Goal: Use online tool/utility: Use online tool/utility

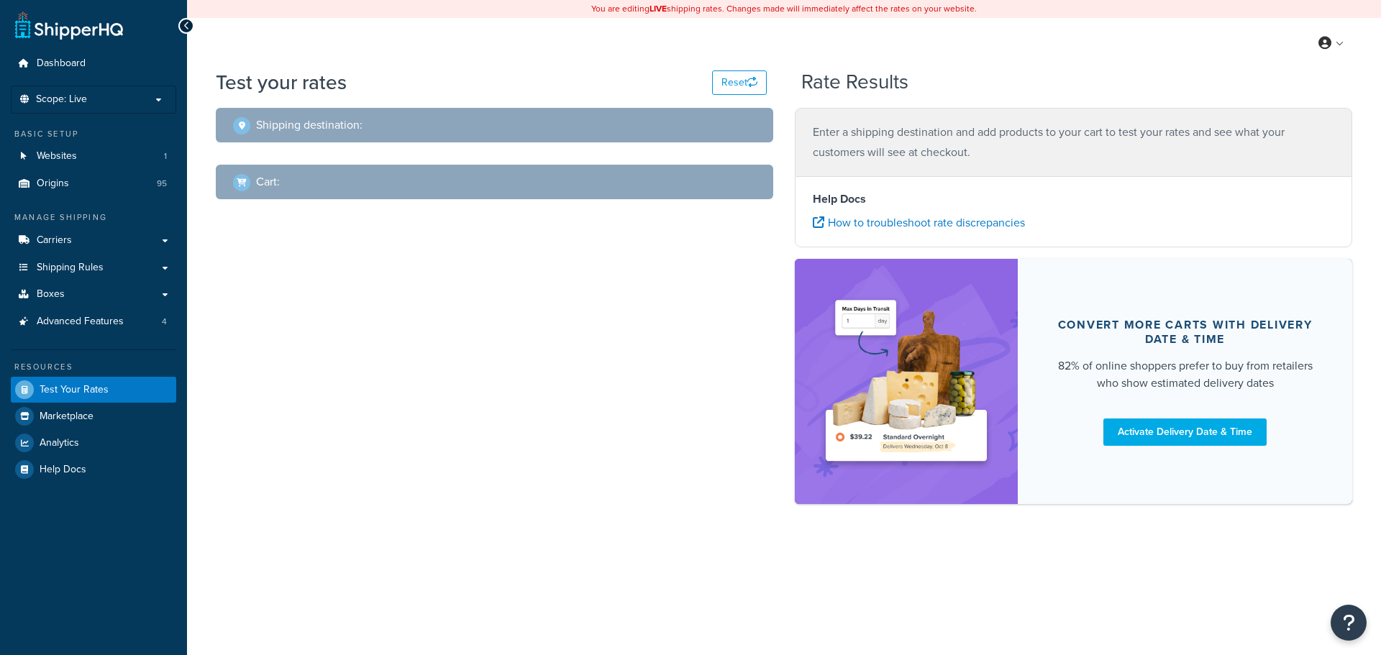
select select "[GEOGRAPHIC_DATA]"
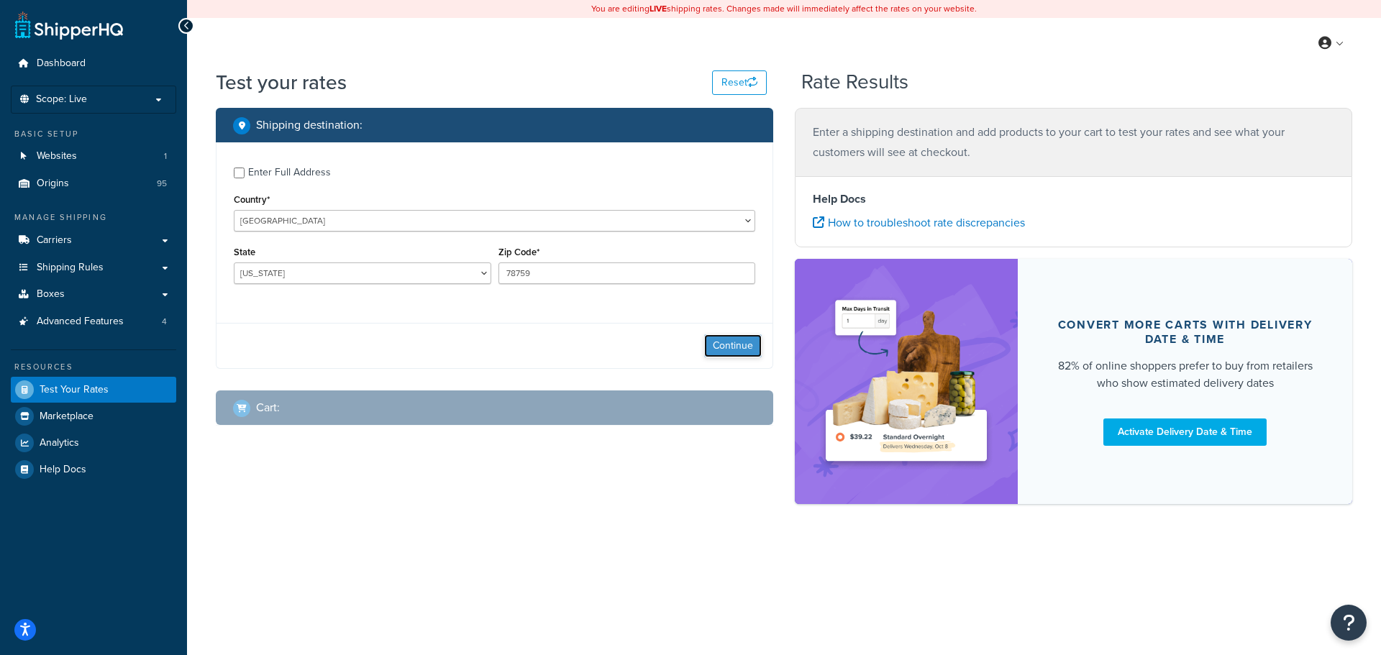
click at [725, 349] on button "Continue" at bounding box center [733, 346] width 58 height 23
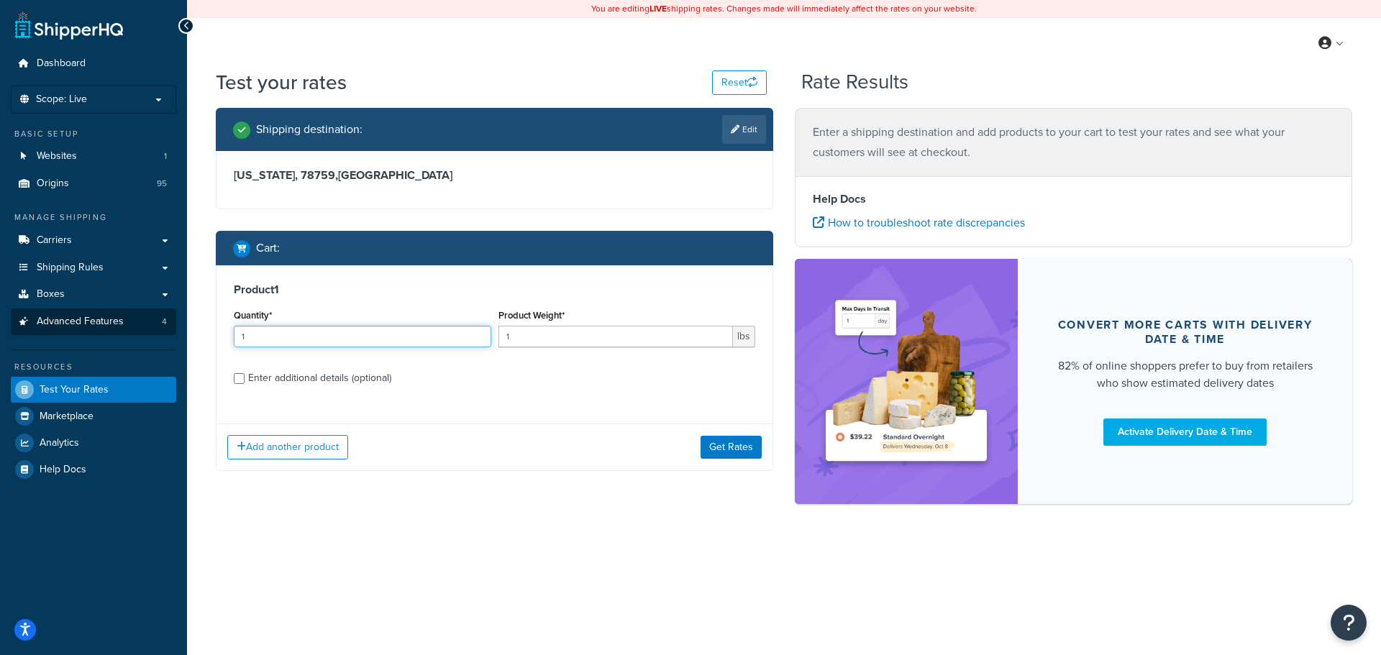
drag, startPoint x: 441, startPoint y: 336, endPoint x: 112, endPoint y: 329, distance: 329.5
click at [112, 329] on div "Dashboard Scope: Live Basic Setup Websites 1 Origins 95 Manage Shipping Carrier…" at bounding box center [690, 327] width 1381 height 655
type input "4"
type input "0.10"
click at [308, 376] on div "Enter additional details (optional)" at bounding box center [319, 378] width 143 height 20
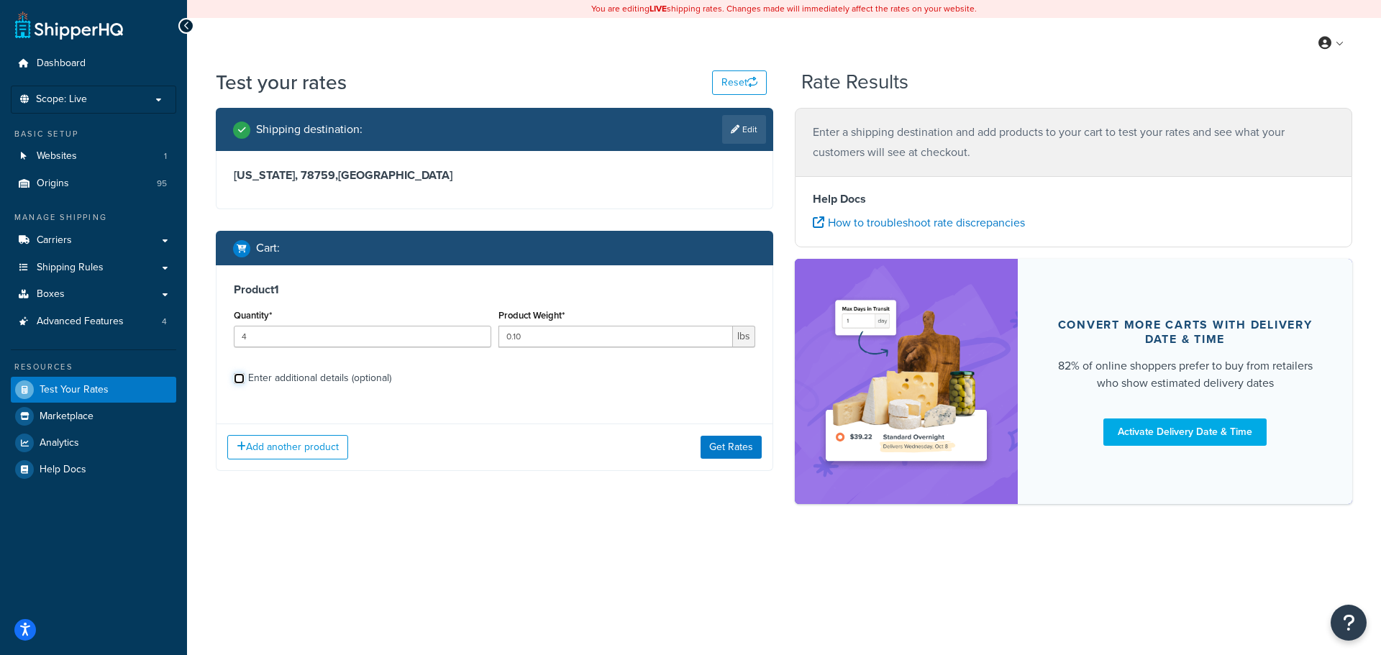
click at [245, 376] on input "Enter additional details (optional)" at bounding box center [239, 378] width 11 height 11
checkbox input "true"
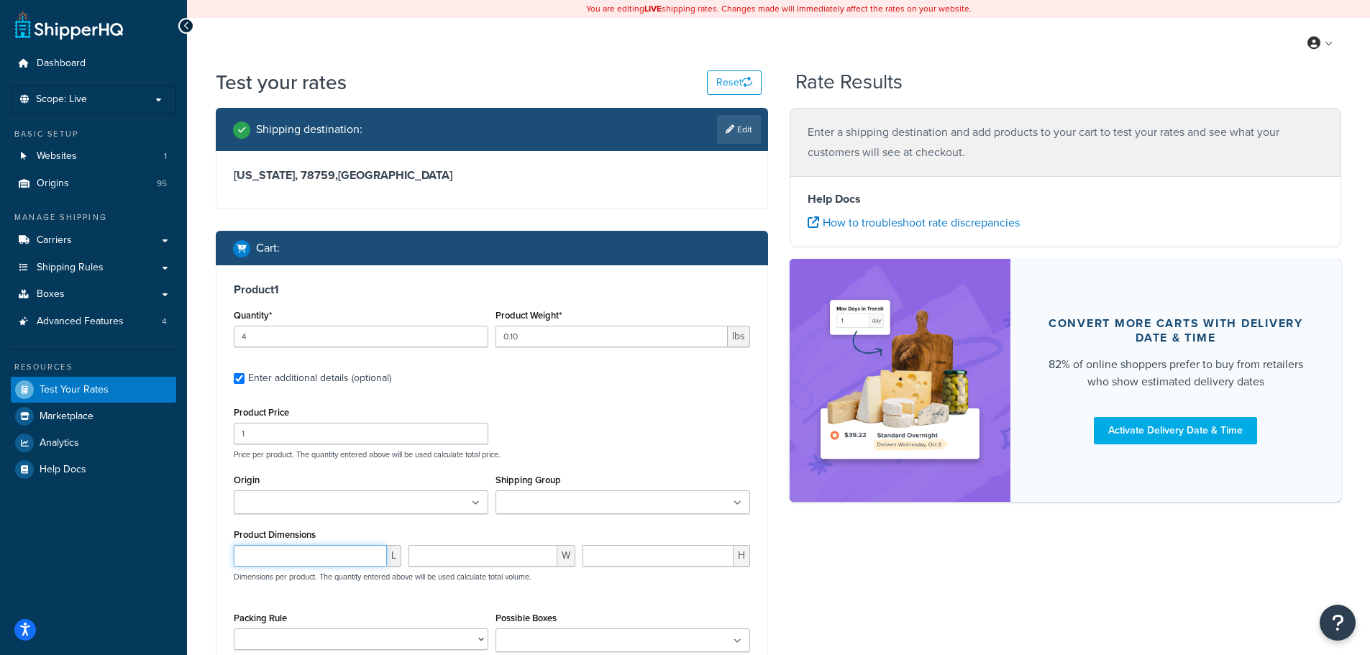
click at [265, 553] on input "number" at bounding box center [310, 556] width 153 height 22
type input "4.5"
click at [463, 558] on input "number" at bounding box center [484, 556] width 150 height 22
type input "3"
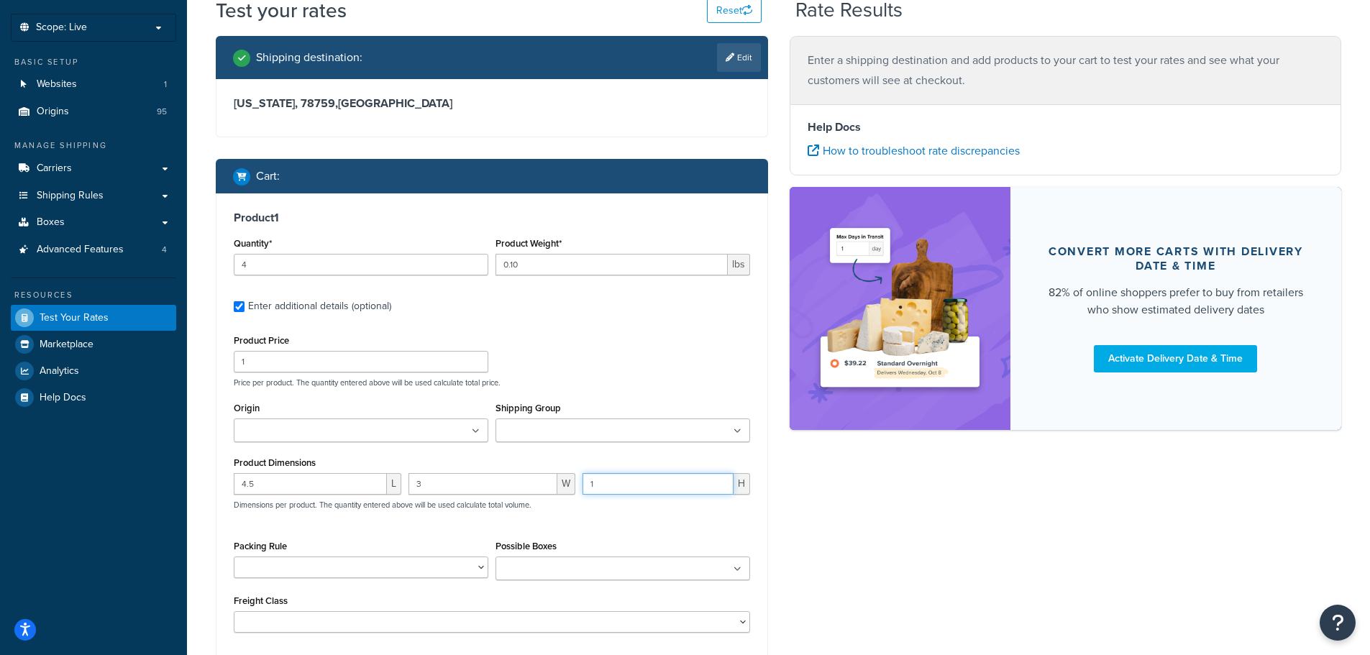
type input "1"
click at [261, 427] on input "Origin" at bounding box center [301, 432] width 127 height 16
type input "u"
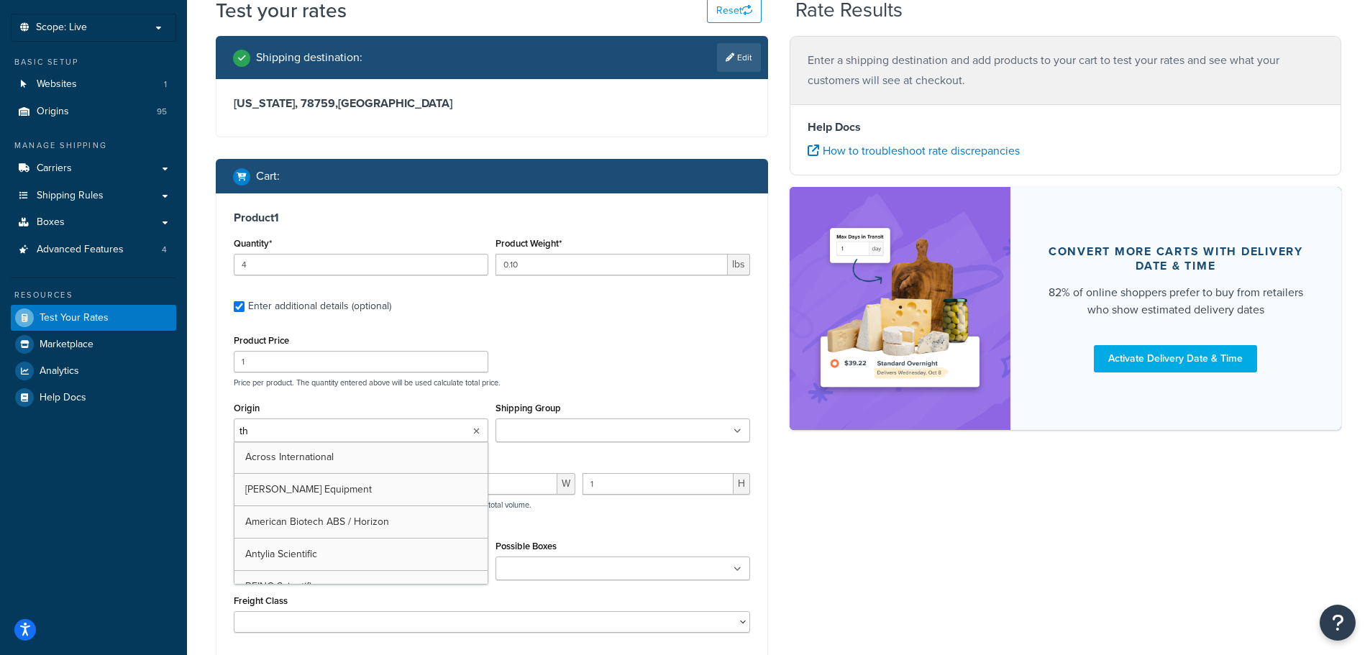
type input "the"
click at [535, 376] on div "Product Price 1 Price per product. The quantity entered above will be used calc…" at bounding box center [492, 359] width 524 height 57
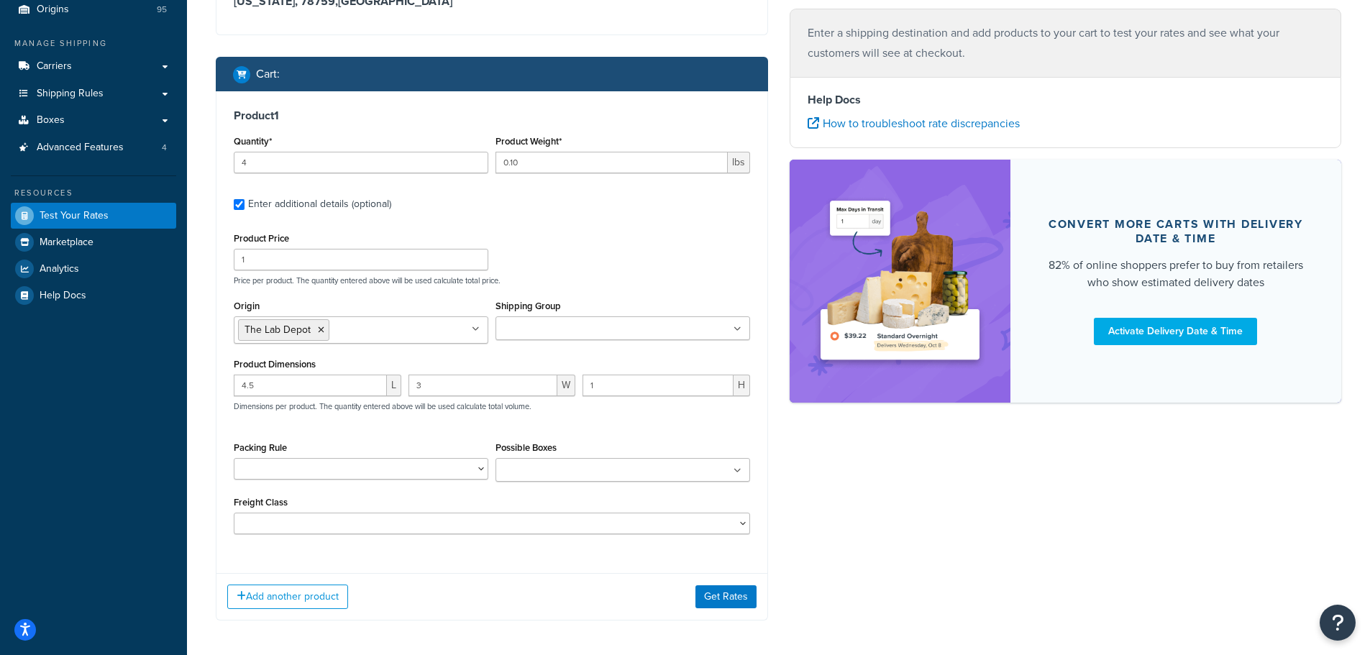
scroll to position [216, 0]
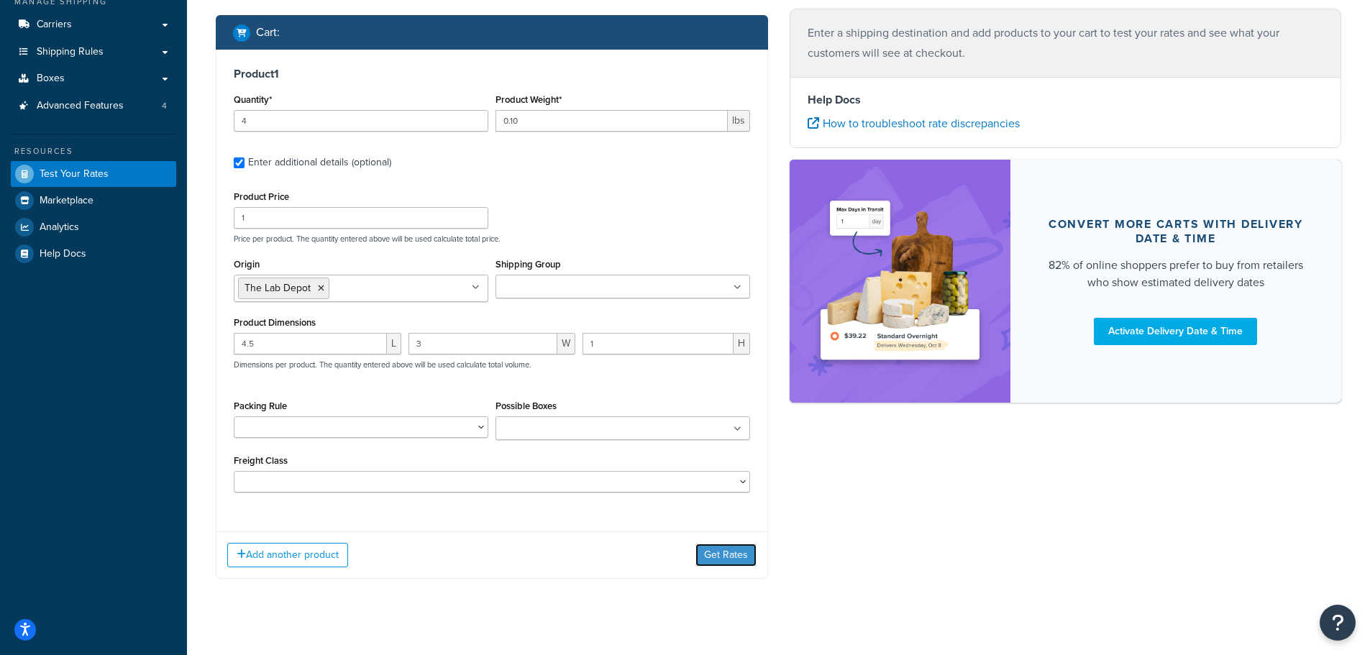
click at [722, 547] on button "Get Rates" at bounding box center [726, 555] width 61 height 23
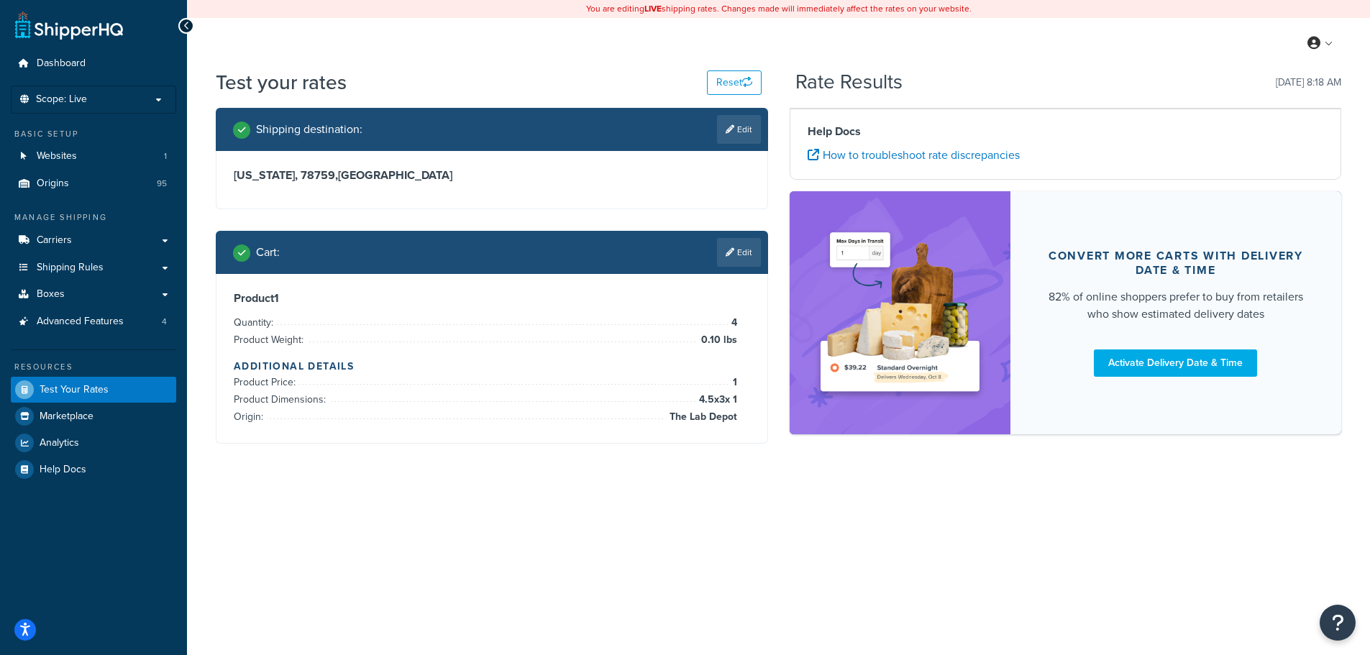
scroll to position [0, 0]
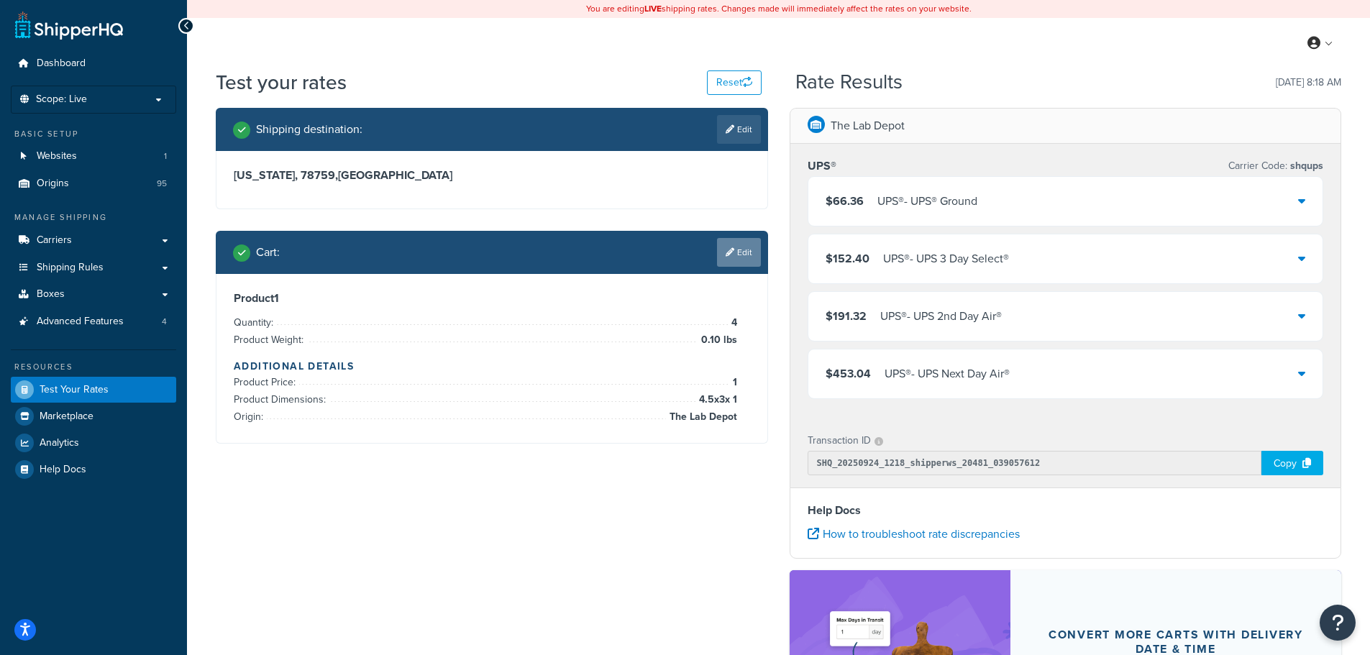
click at [732, 260] on link "Edit" at bounding box center [739, 252] width 44 height 29
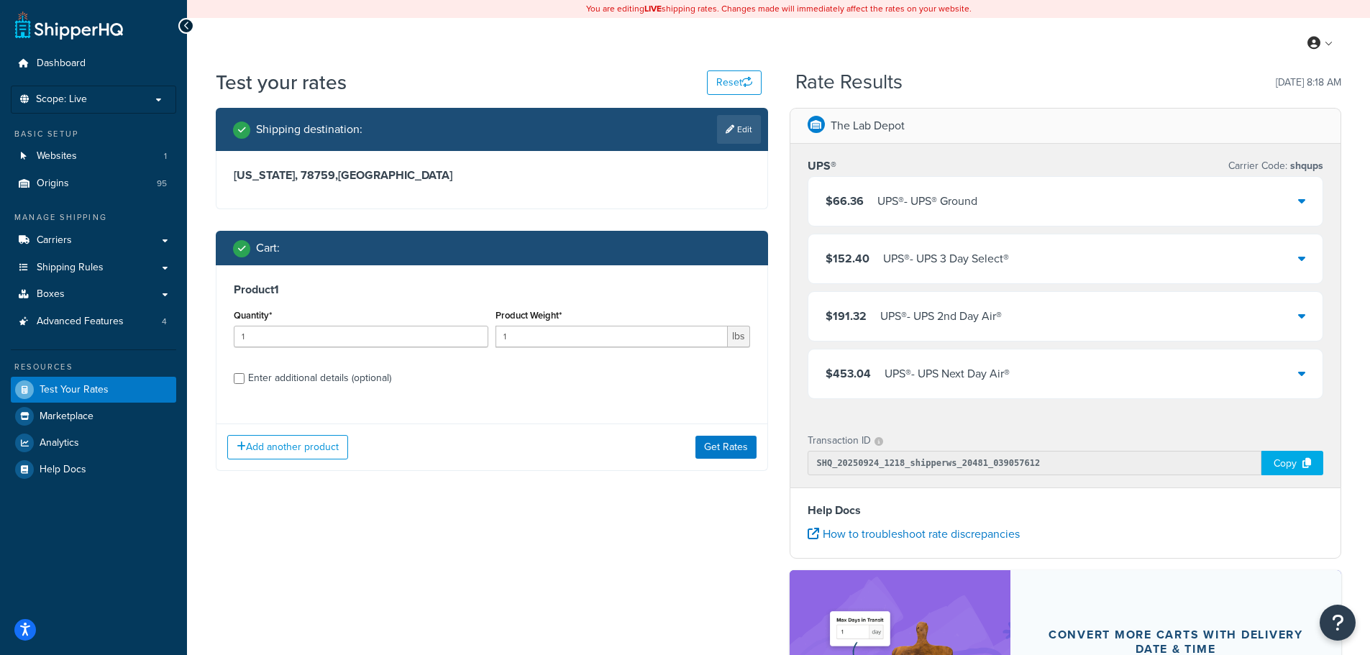
click at [329, 373] on div "Enter additional details (optional)" at bounding box center [319, 378] width 143 height 20
click at [245, 373] on input "Enter additional details (optional)" at bounding box center [239, 378] width 11 height 11
checkbox input "true"
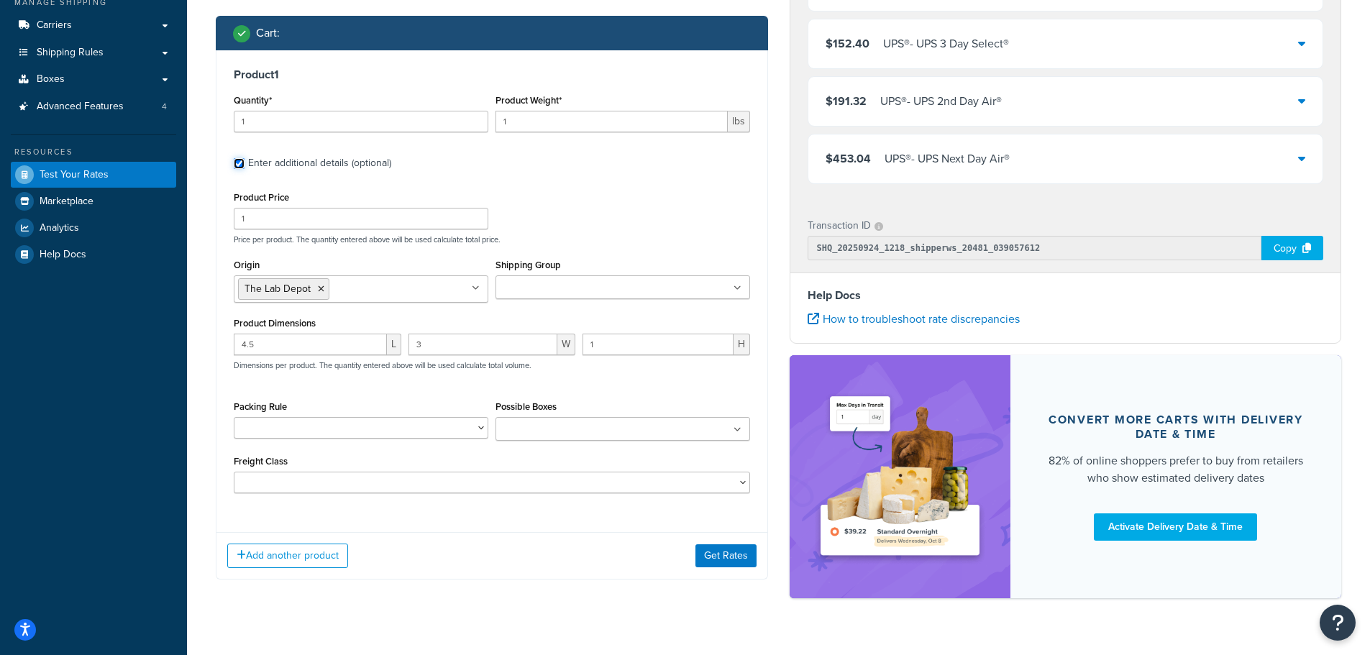
scroll to position [216, 0]
click at [445, 434] on select "ASFILTERS FP-PH PSEP TLDWAREHOUSE" at bounding box center [361, 428] width 255 height 22
select select "58108"
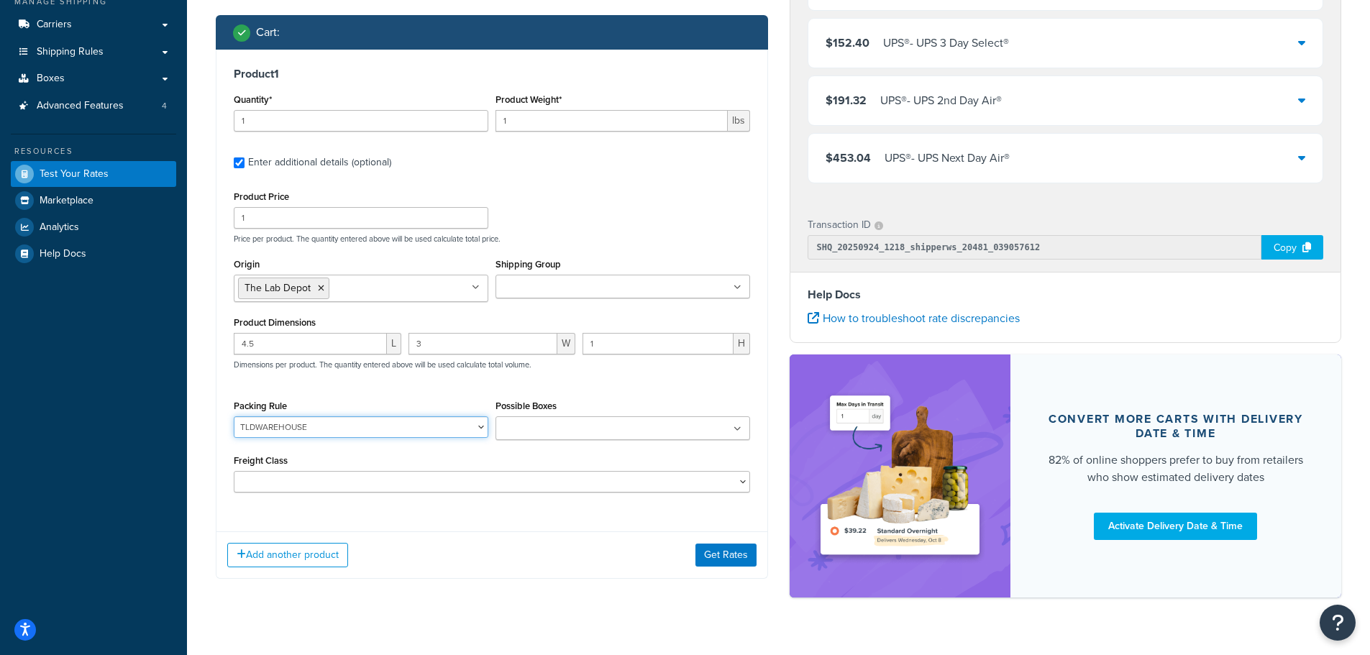
click at [234, 418] on select "ASFILTERS FP-PH PSEP TLDWAREHOUSE" at bounding box center [361, 428] width 255 height 22
click at [716, 563] on button "Get Rates" at bounding box center [726, 555] width 61 height 23
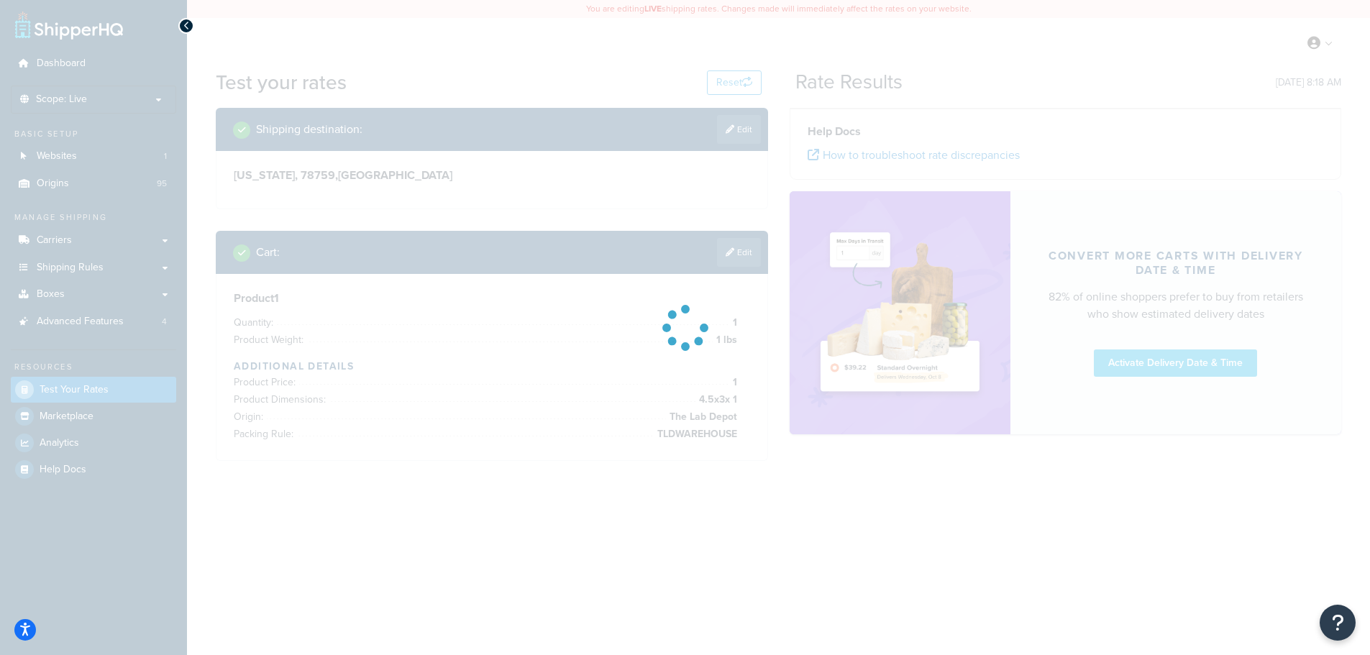
scroll to position [0, 0]
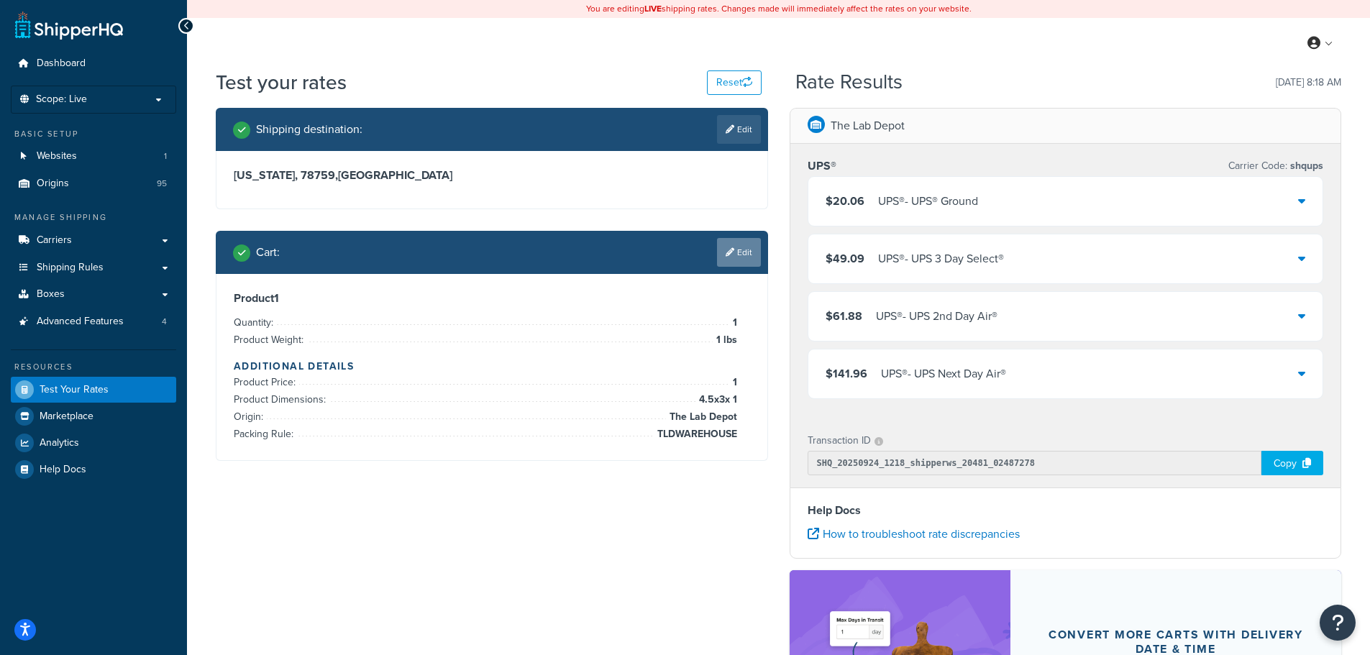
click at [723, 253] on link "Edit" at bounding box center [739, 252] width 44 height 29
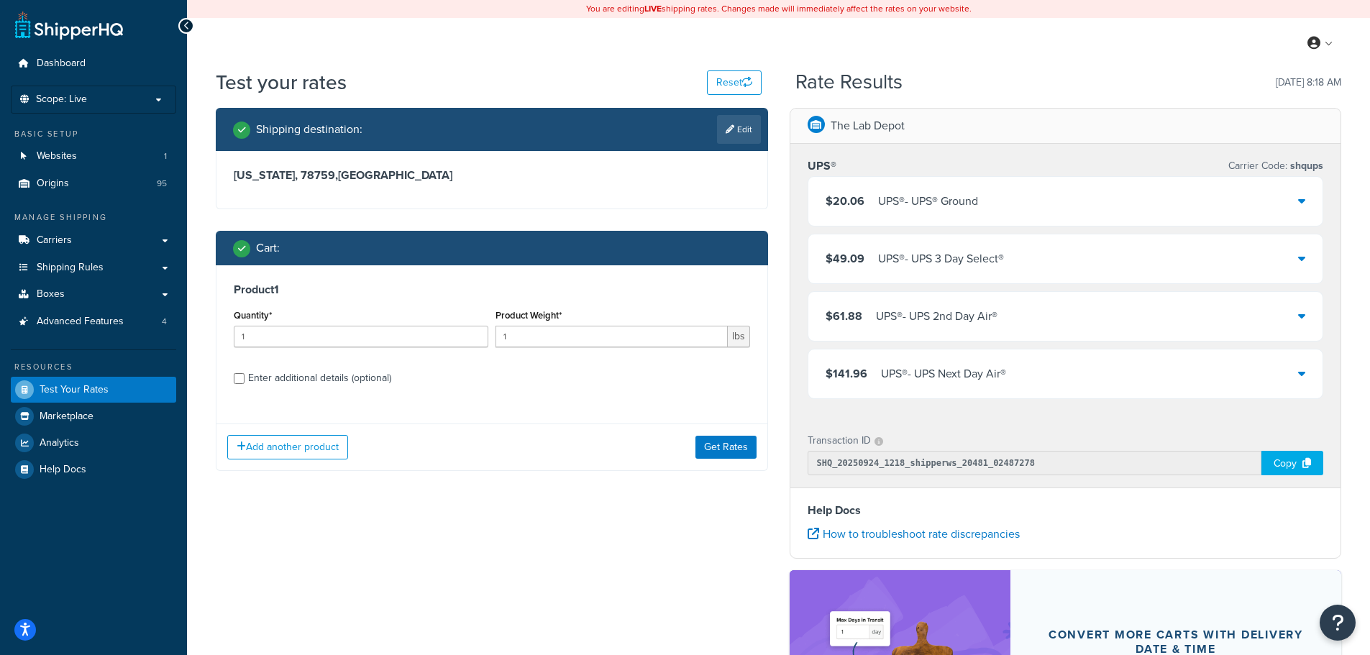
click at [338, 376] on div "Enter additional details (optional)" at bounding box center [319, 378] width 143 height 20
click at [245, 376] on input "Enter additional details (optional)" at bounding box center [239, 378] width 11 height 11
checkbox input "true"
select select "58108"
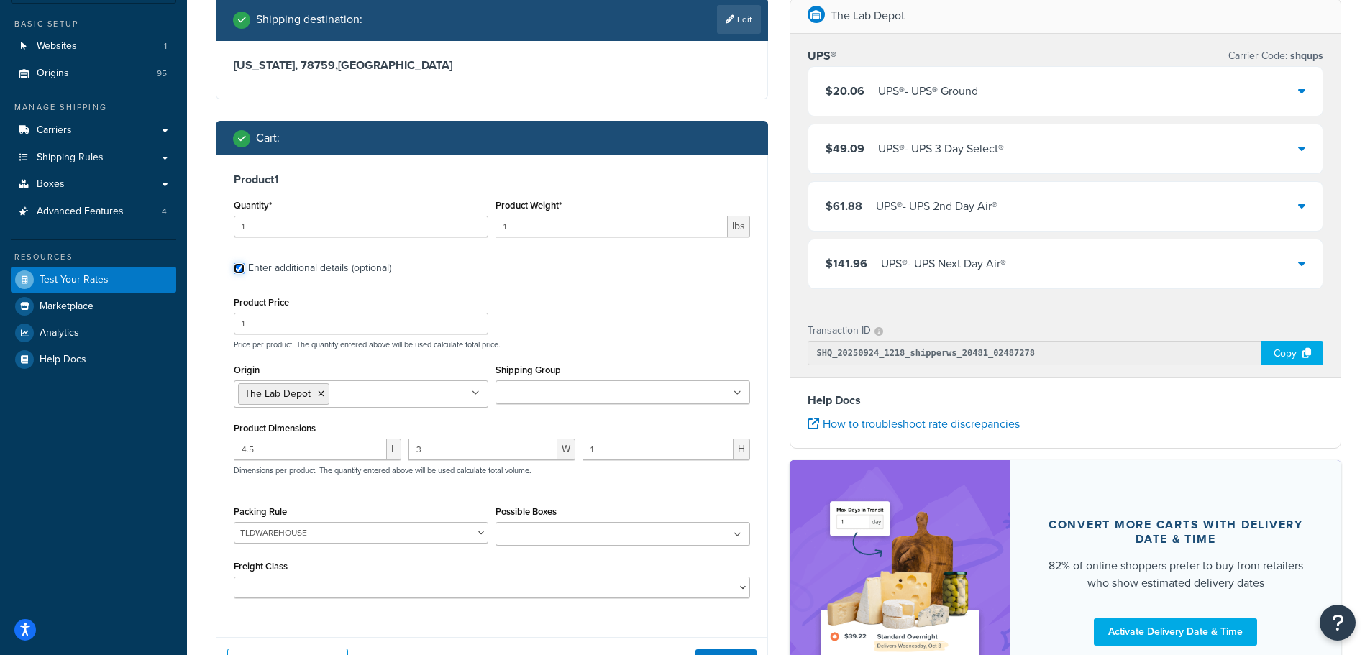
scroll to position [144, 0]
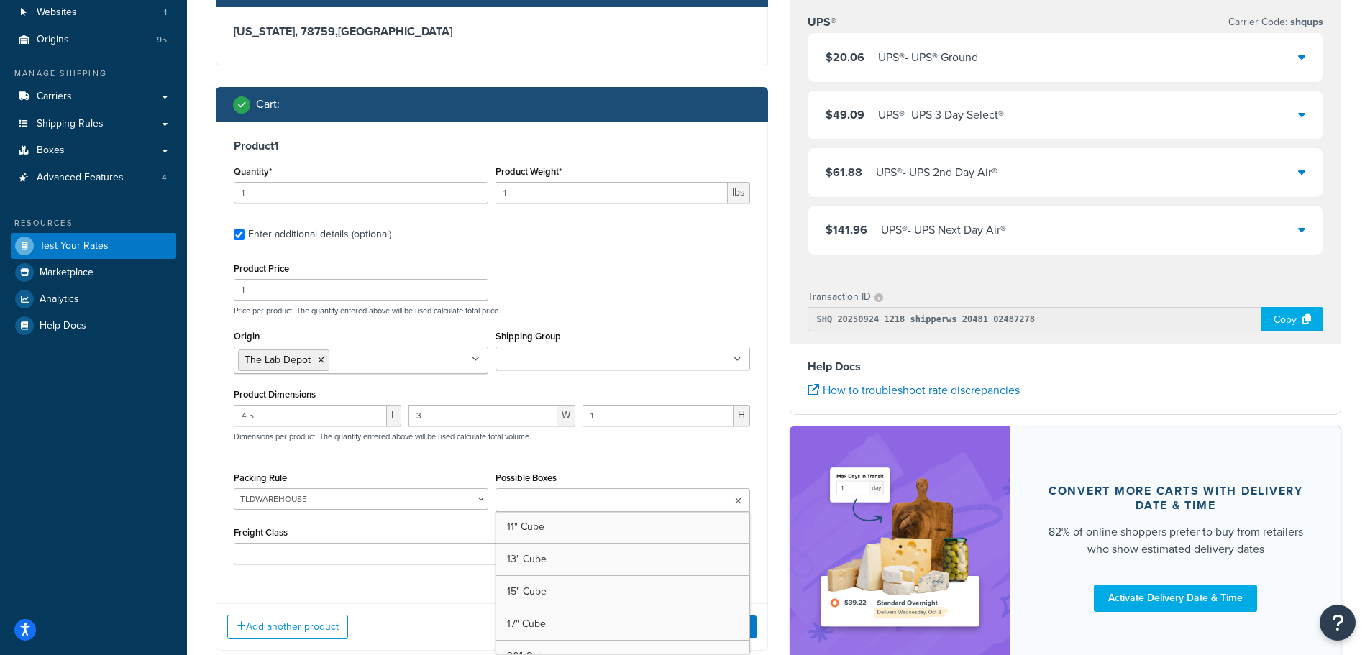
click at [574, 503] on input "Possible Boxes" at bounding box center [563, 501] width 127 height 16
click at [682, 471] on div "Possible Boxes 11" Cube 13" Cube 15" Cube 17" Cube 20" Cube 21" Cube 7" Cube 9"…" at bounding box center [623, 491] width 255 height 47
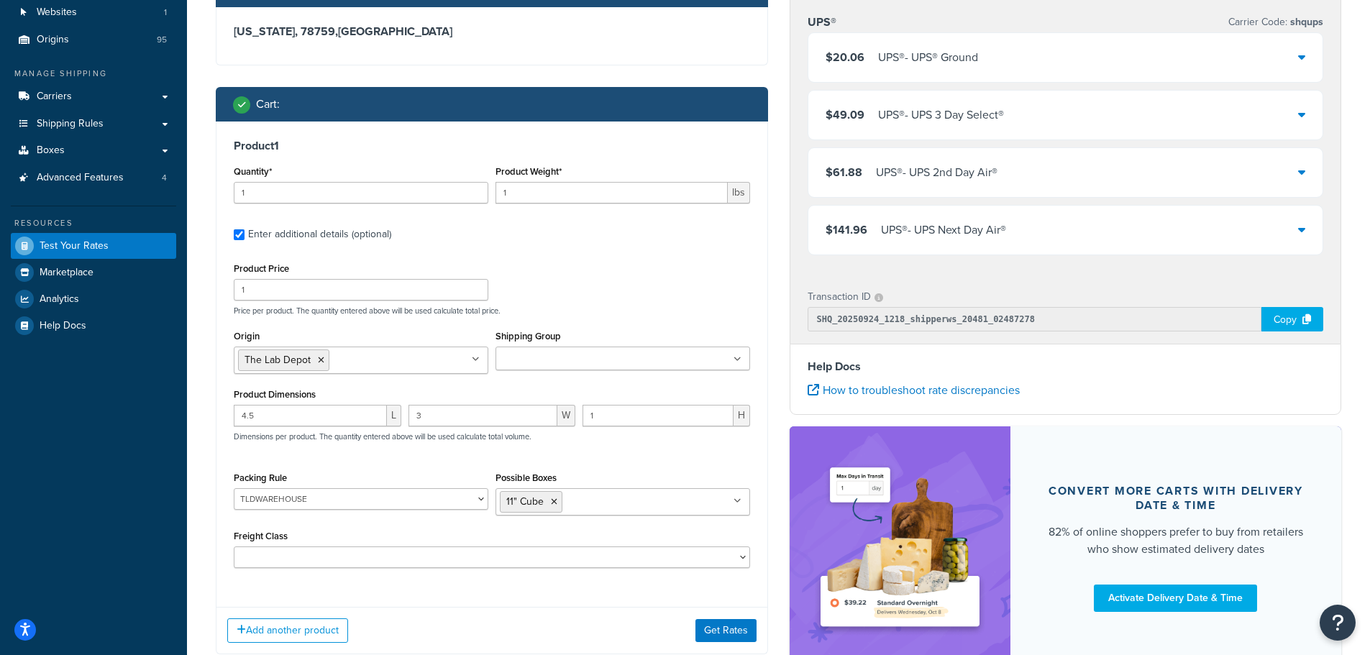
click at [742, 647] on div "Add another product Get Rates" at bounding box center [492, 630] width 551 height 47
click at [735, 632] on button "Get Rates" at bounding box center [726, 630] width 61 height 23
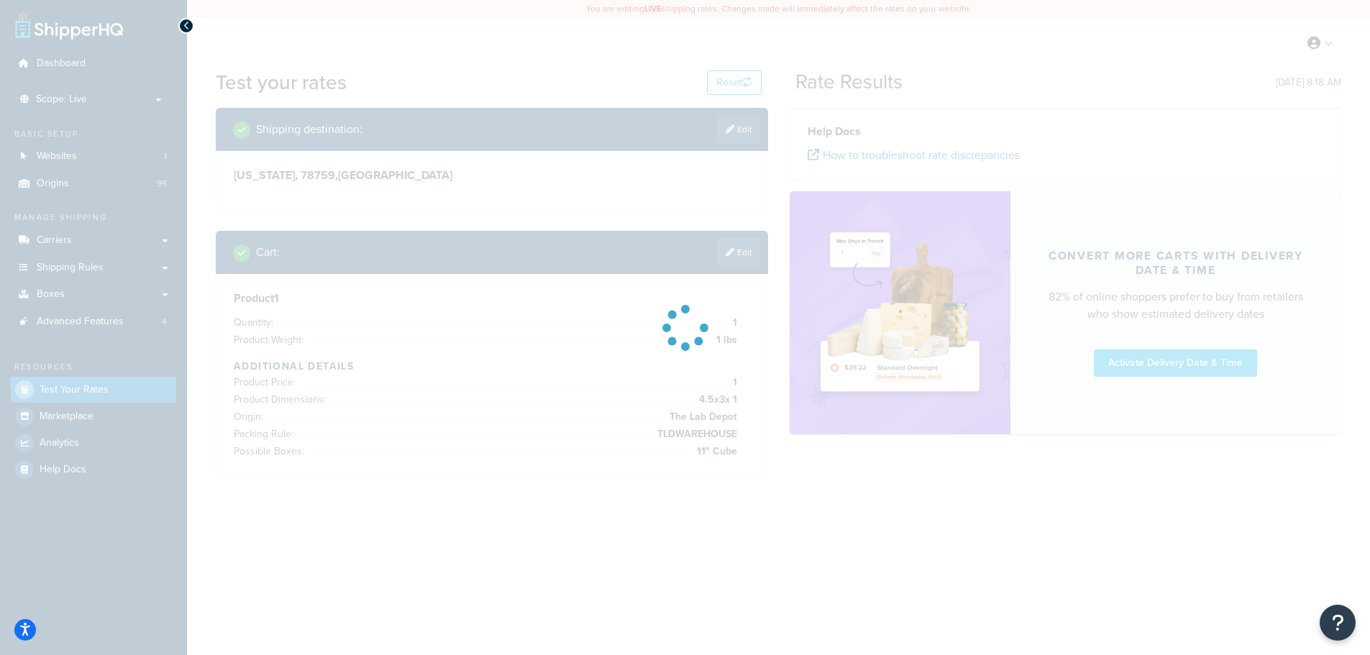
scroll to position [0, 0]
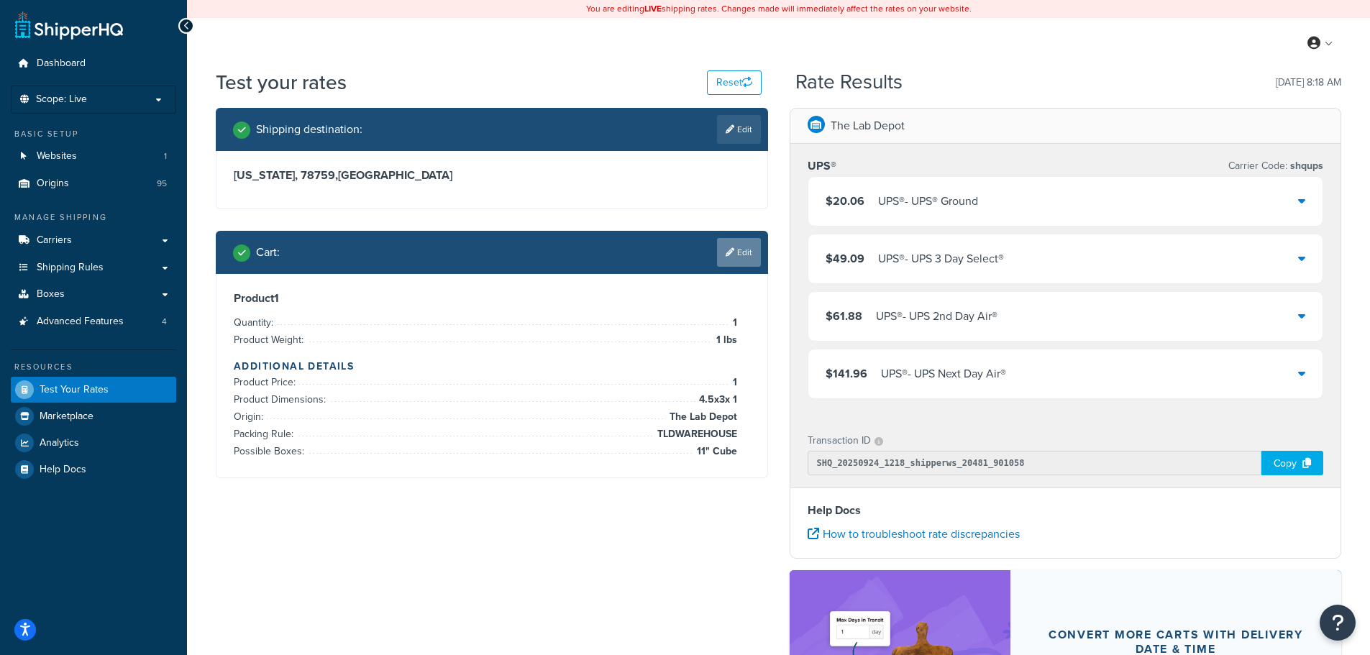
click at [750, 245] on link "Edit" at bounding box center [739, 252] width 44 height 29
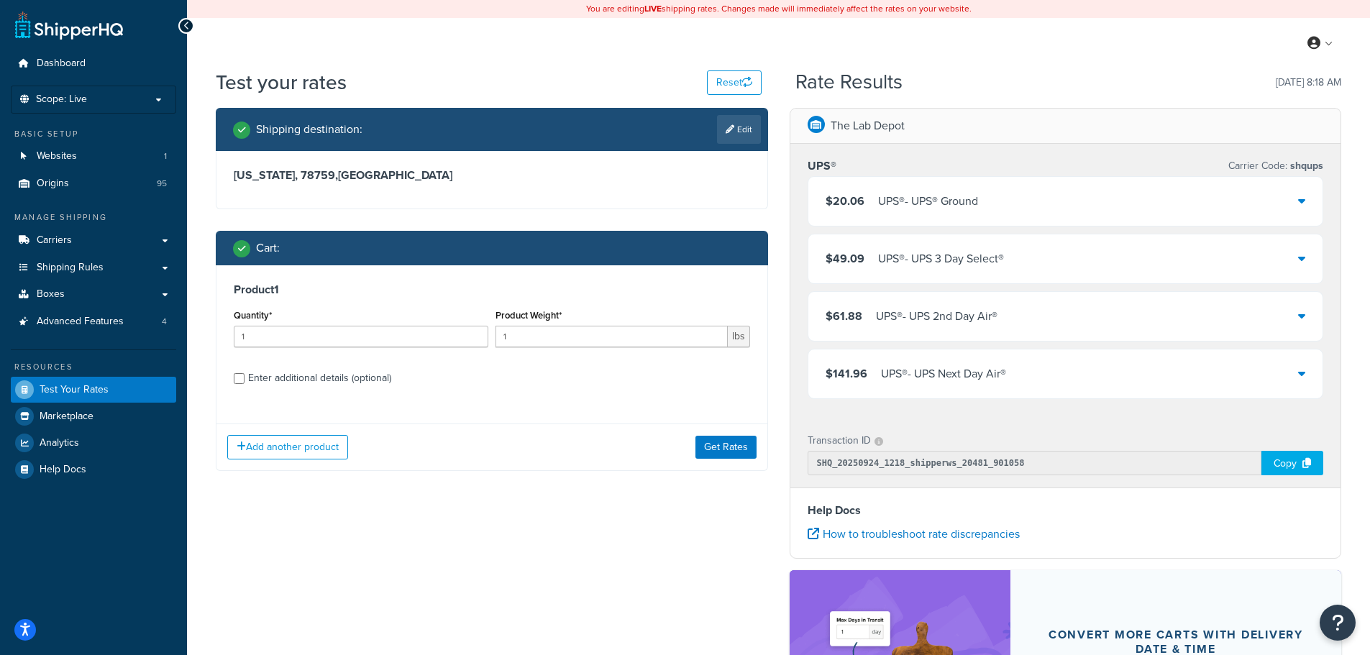
click at [355, 383] on div "Enter additional details (optional)" at bounding box center [319, 378] width 143 height 20
click at [245, 383] on input "Enter additional details (optional)" at bounding box center [239, 378] width 11 height 11
checkbox input "true"
select select "58108"
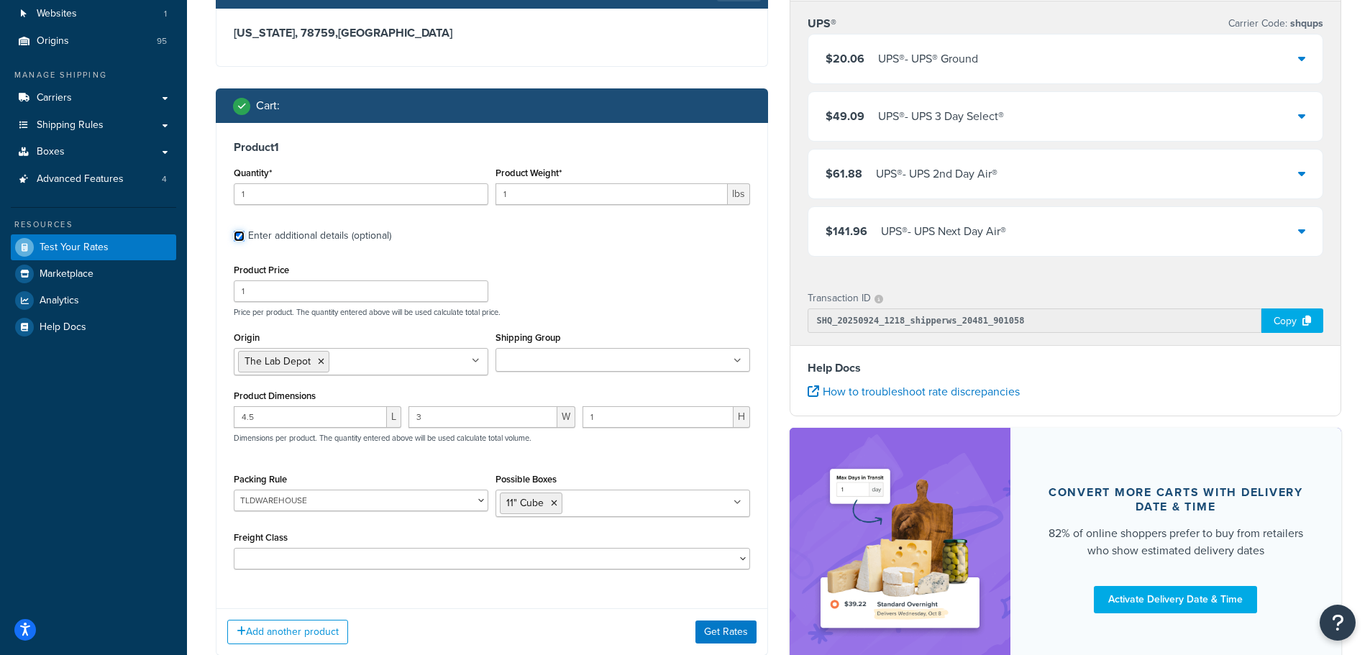
scroll to position [144, 0]
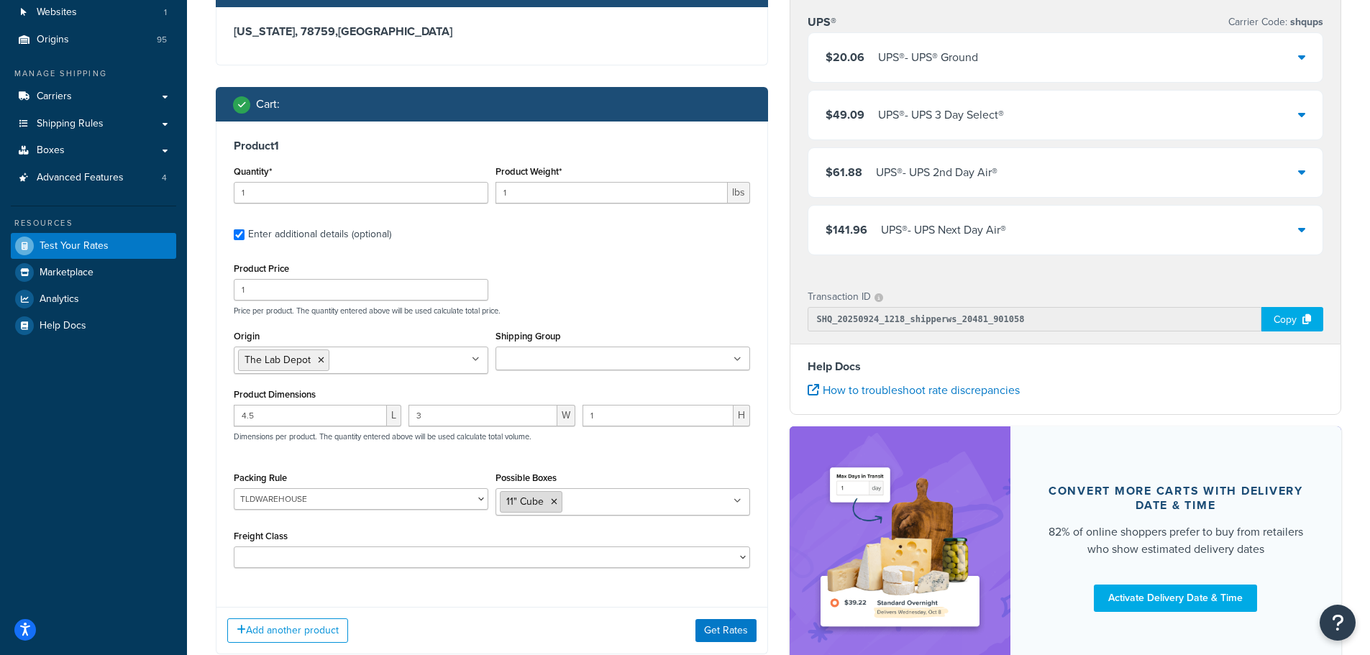
click at [553, 502] on icon at bounding box center [554, 502] width 6 height 9
click at [529, 460] on div "Product Price 1 Price per product. The quantity entered above will be used calc…" at bounding box center [492, 412] width 517 height 306
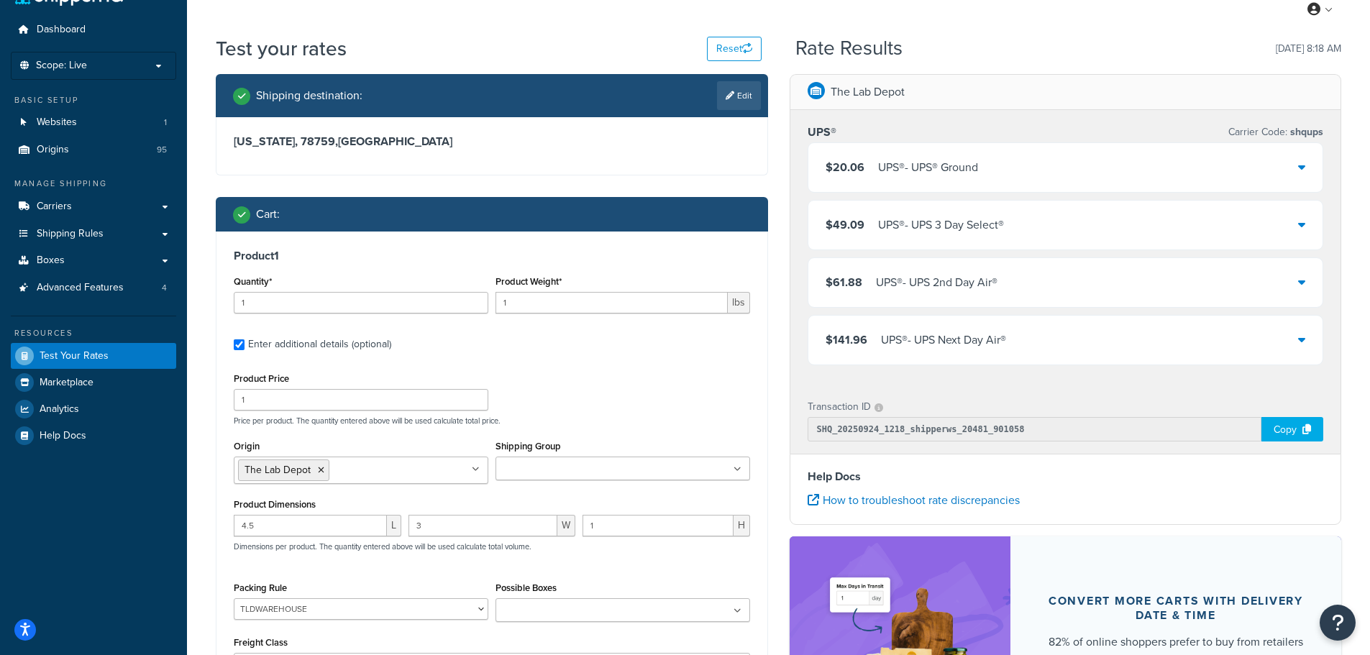
scroll to position [0, 0]
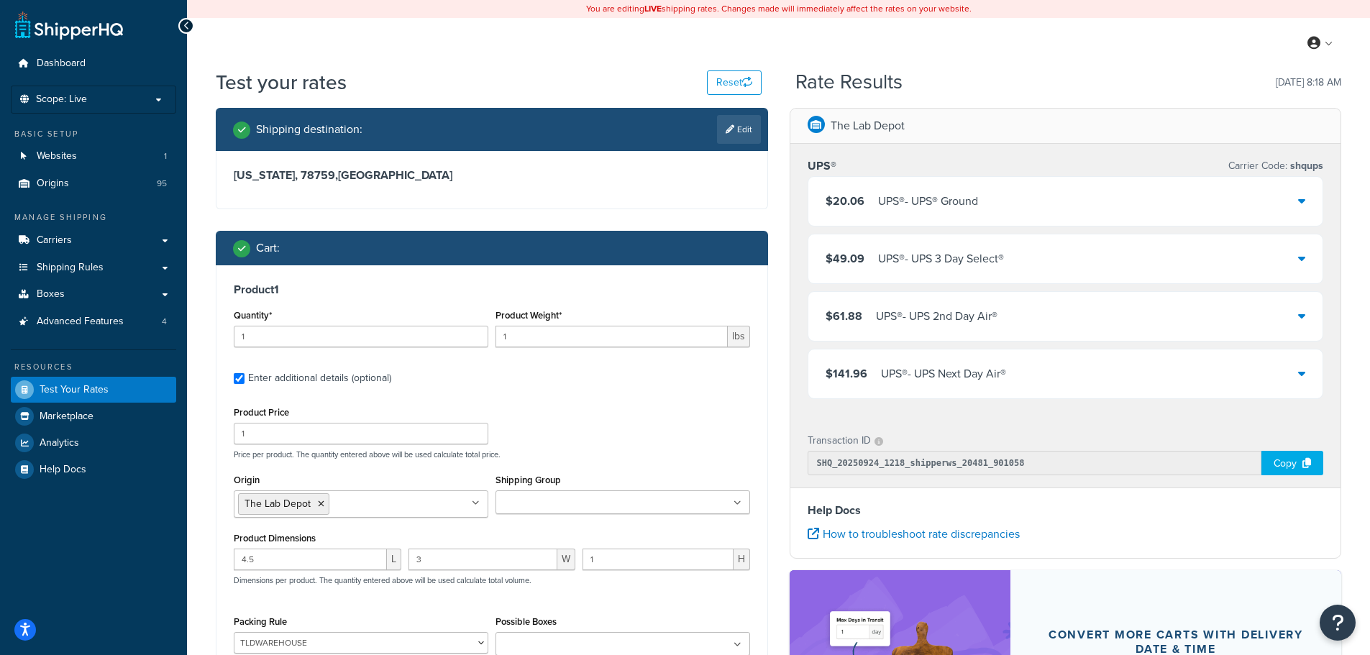
click at [535, 498] on input "Shipping Group" at bounding box center [563, 504] width 127 height 16
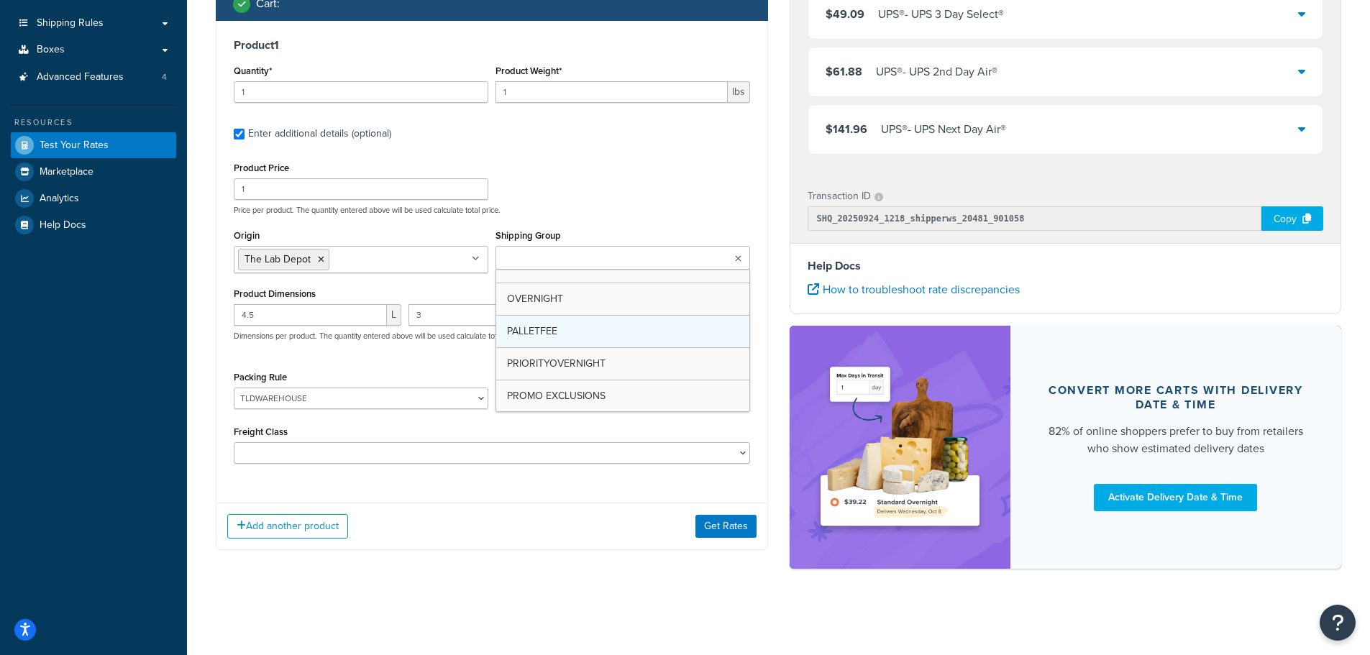
scroll to position [569, 0]
click at [617, 179] on div "Product Price 1 Price per product. The quantity entered above will be used calc…" at bounding box center [492, 186] width 524 height 57
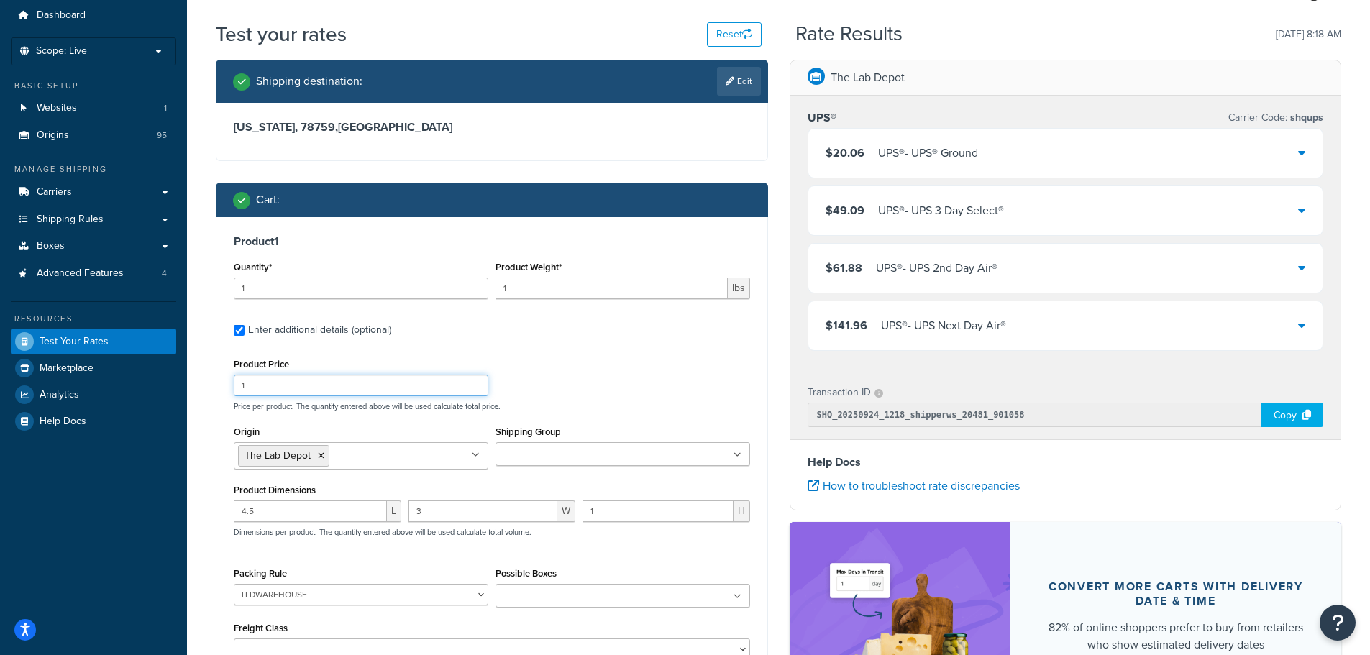
scroll to position [29, 0]
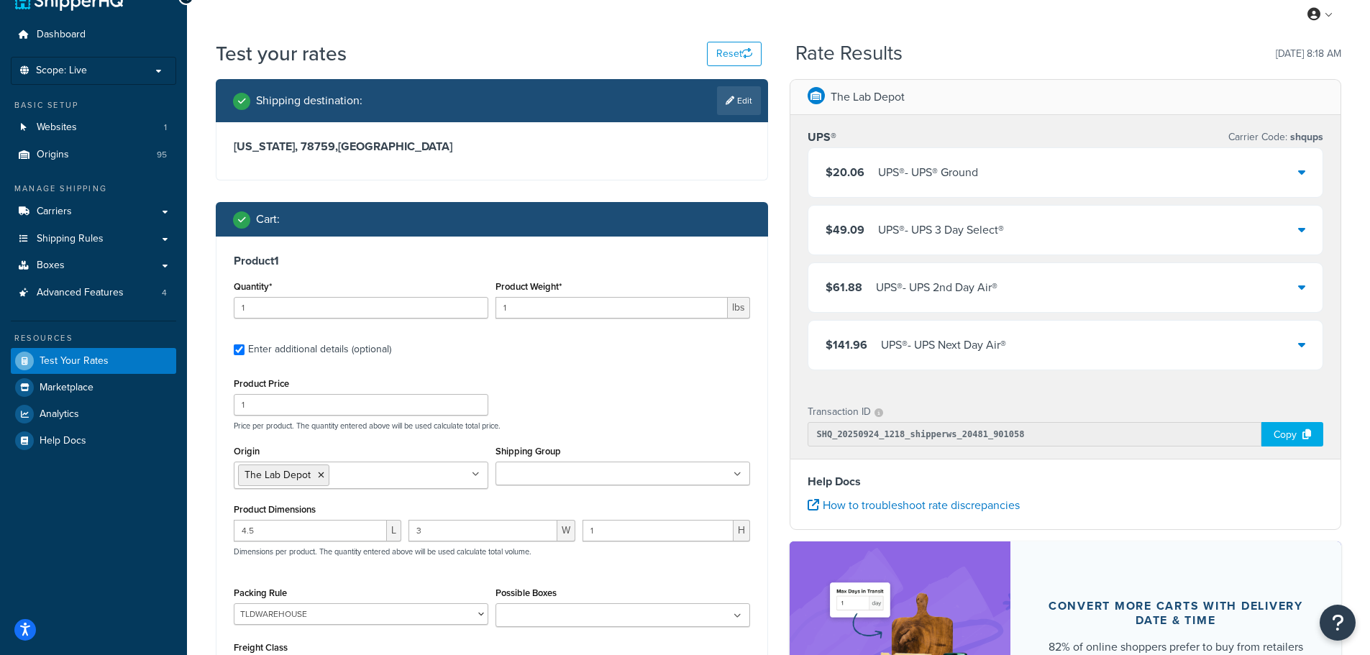
click at [683, 386] on div "Product Price 1 Price per product. The quantity entered above will be used calc…" at bounding box center [492, 402] width 524 height 57
drag, startPoint x: 390, startPoint y: 406, endPoint x: 232, endPoint y: 410, distance: 157.6
click at [232, 410] on div "Product Price 1" at bounding box center [361, 395] width 262 height 42
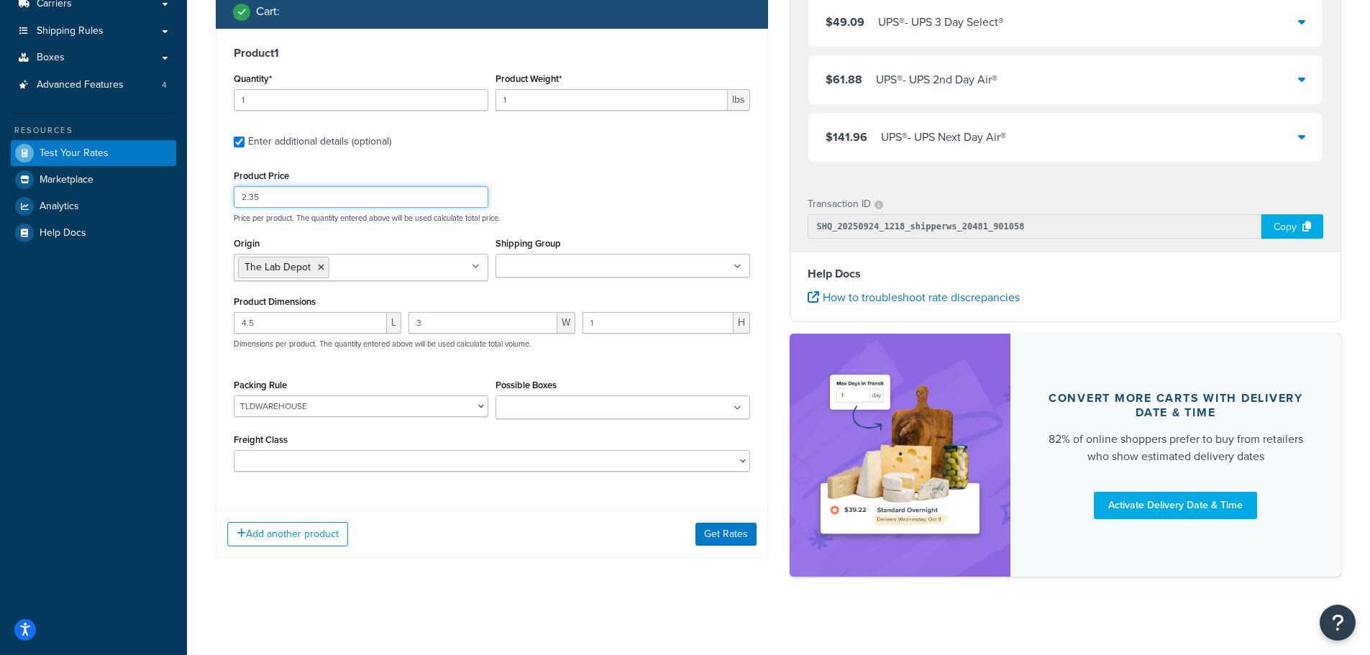
scroll to position [245, 0]
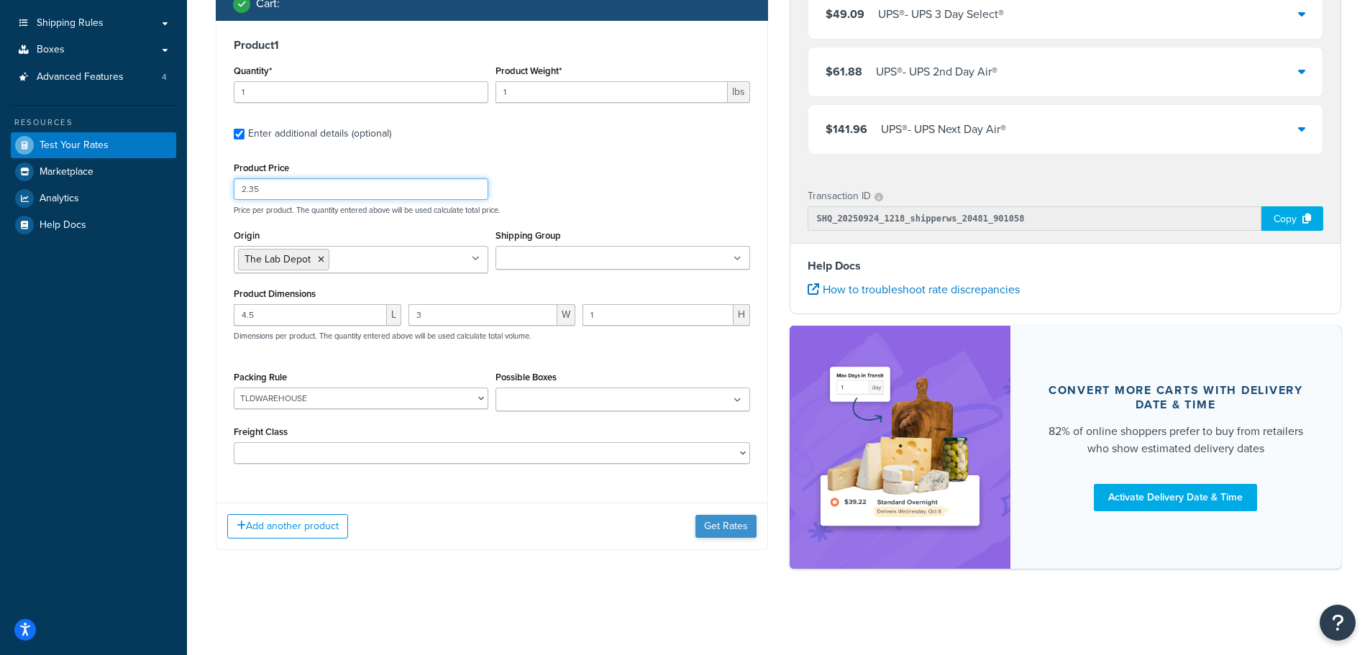
type input "2.35"
click at [719, 534] on button "Get Rates" at bounding box center [726, 526] width 61 height 23
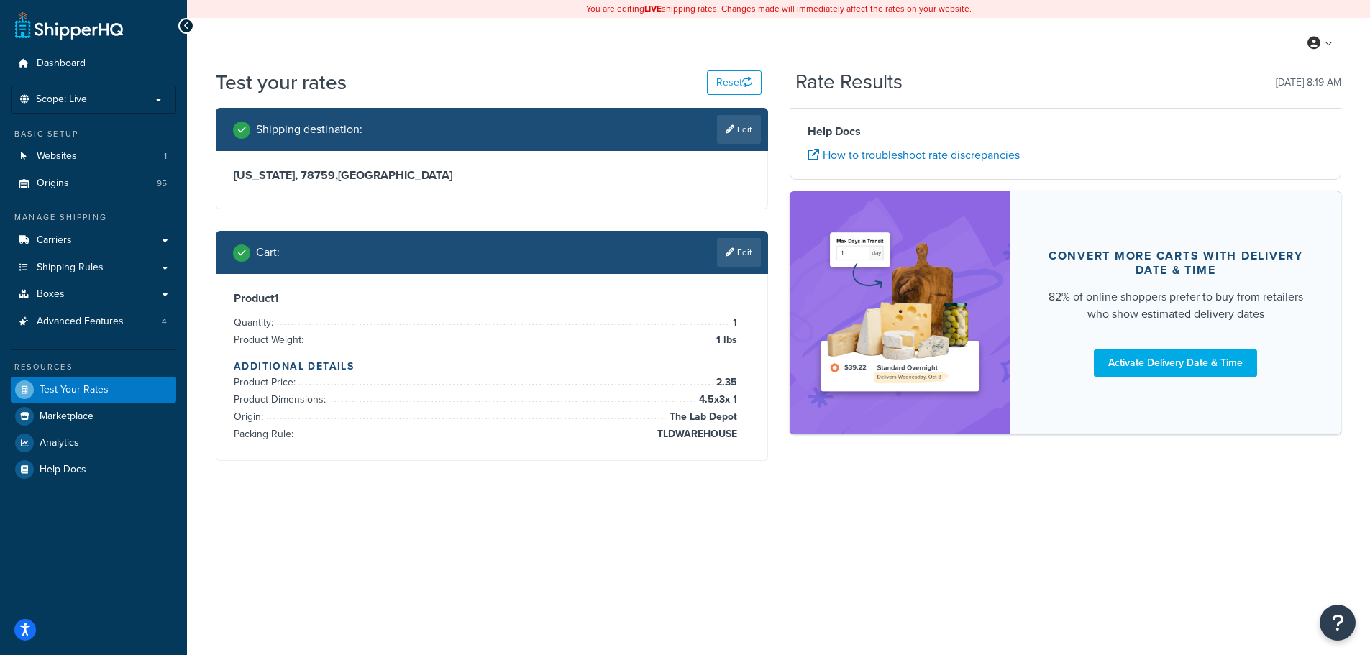
scroll to position [0, 0]
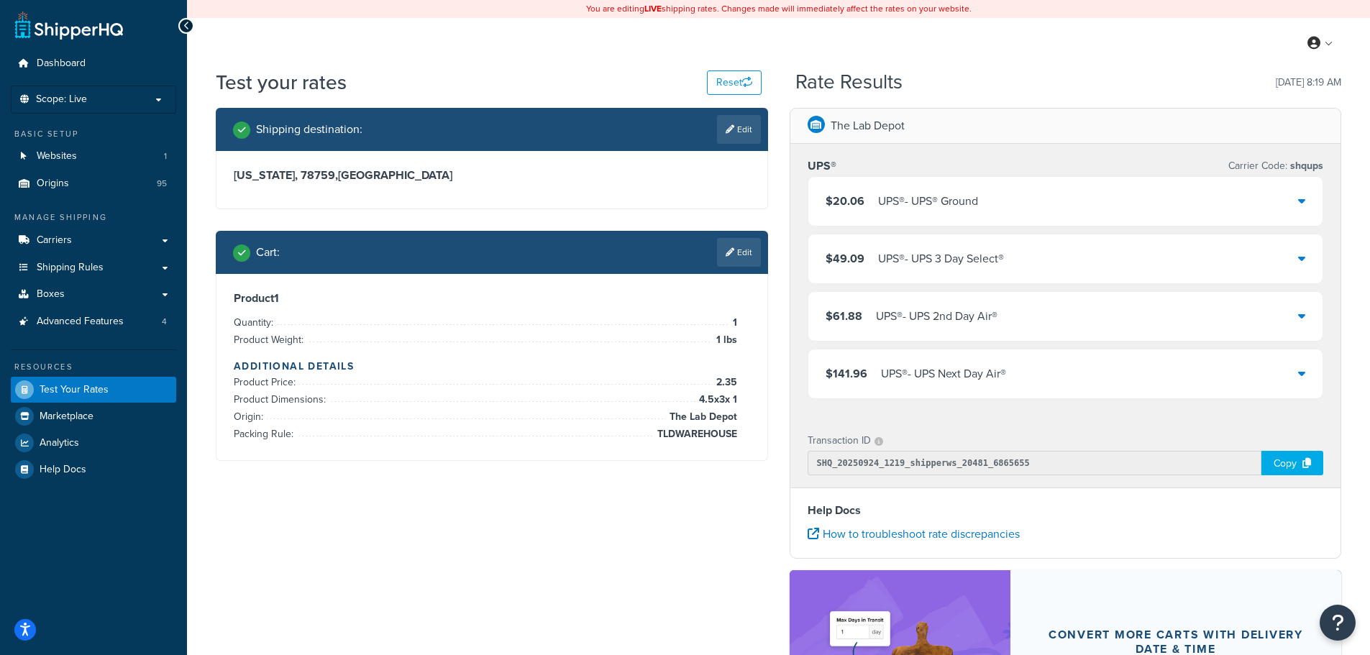
click at [982, 191] on div "$20.06 UPS® - UPS® Ground" at bounding box center [1066, 201] width 515 height 49
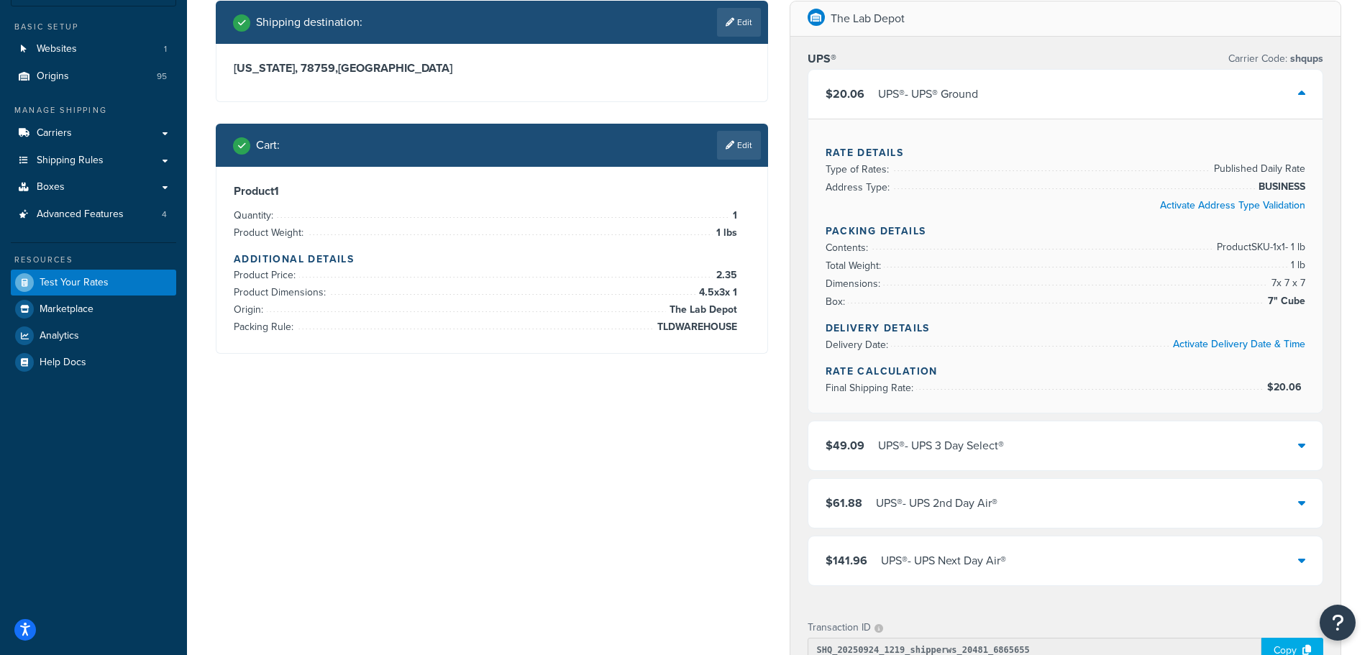
scroll to position [35, 0]
